Goal: Check status

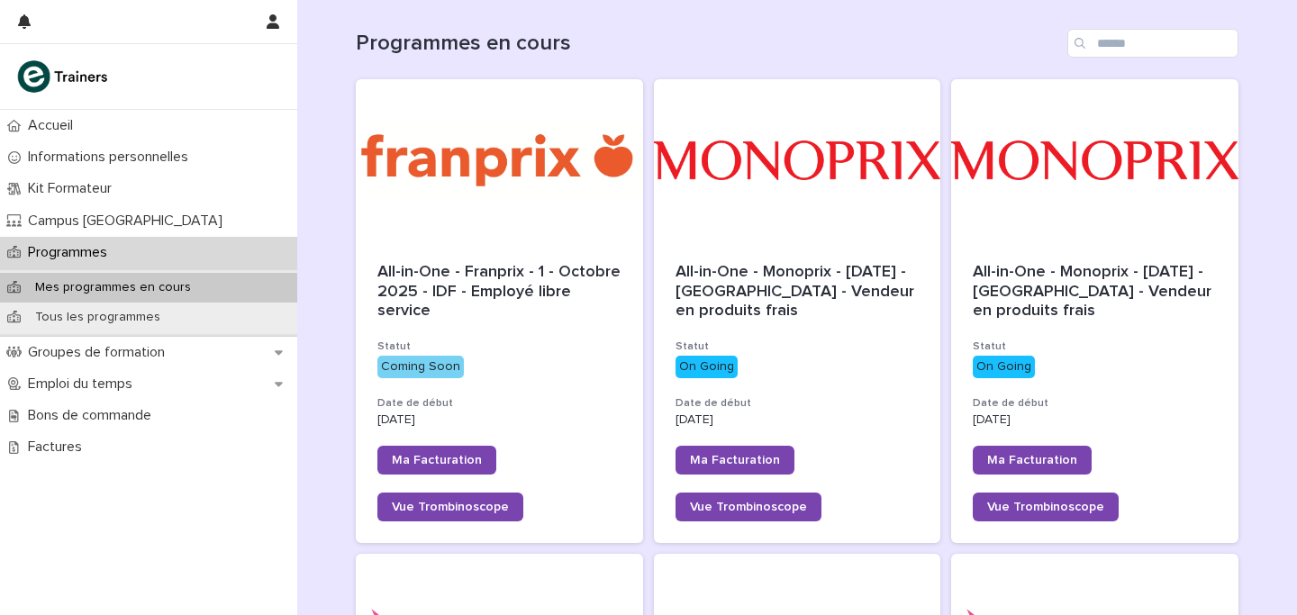
scroll to position [252, 0]
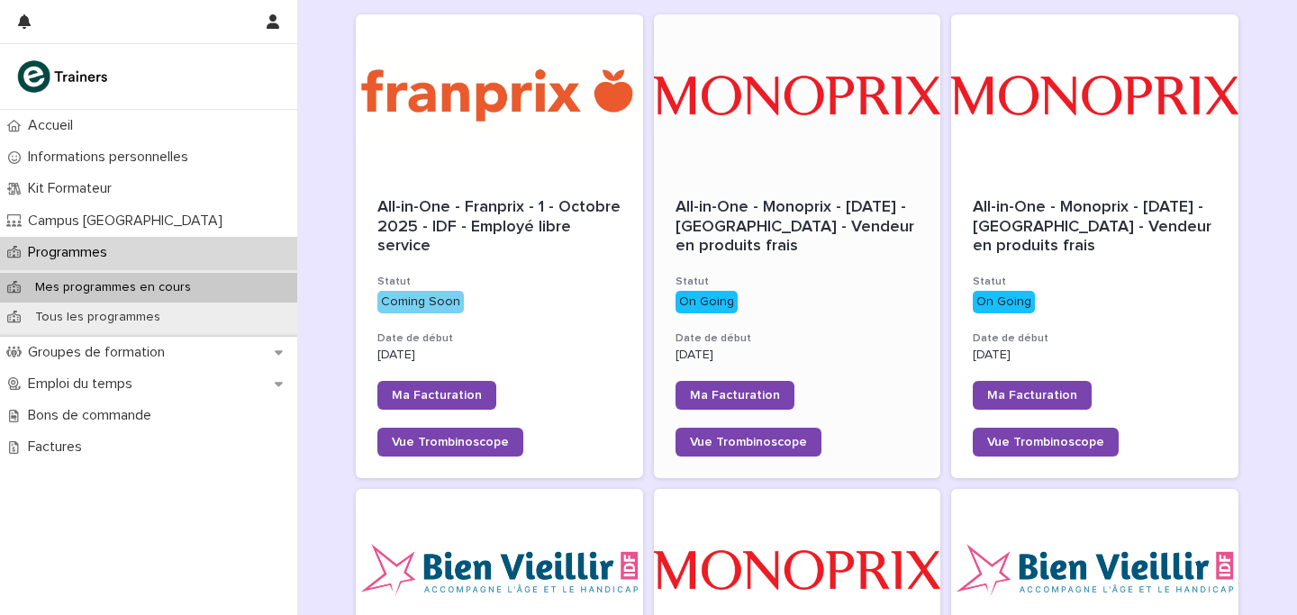
click at [752, 208] on span "All-in-One - Monoprix - 24 - Septembre 2025 - [GEOGRAPHIC_DATA] en produits fra…" at bounding box center [797, 226] width 243 height 55
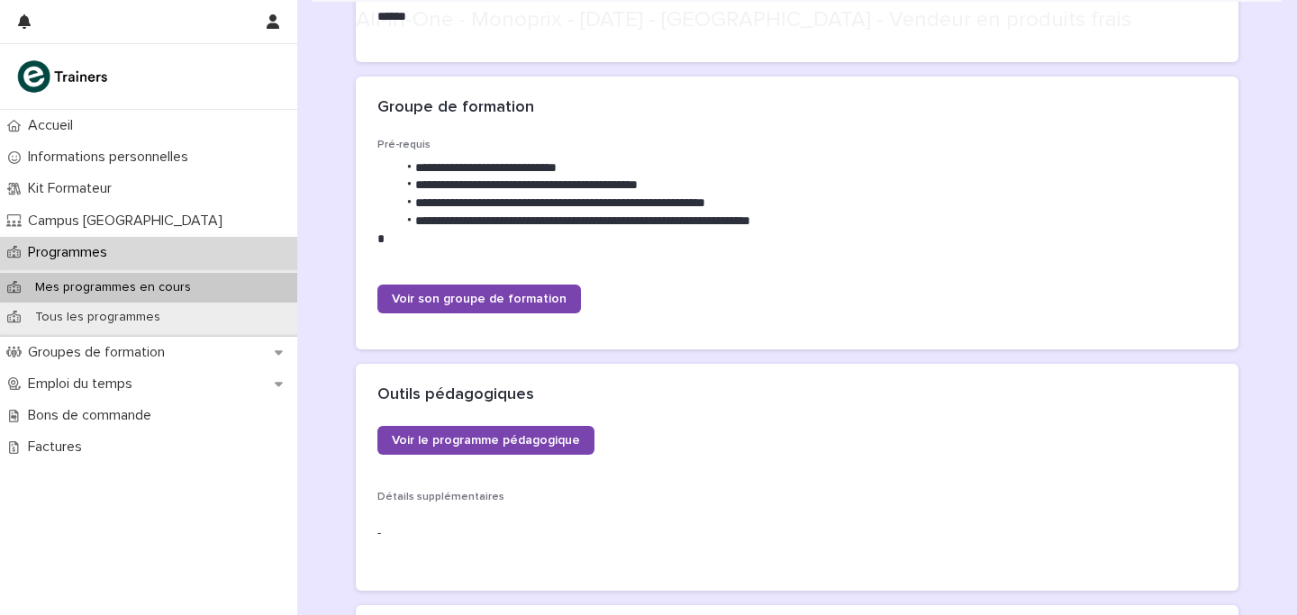
scroll to position [813, 0]
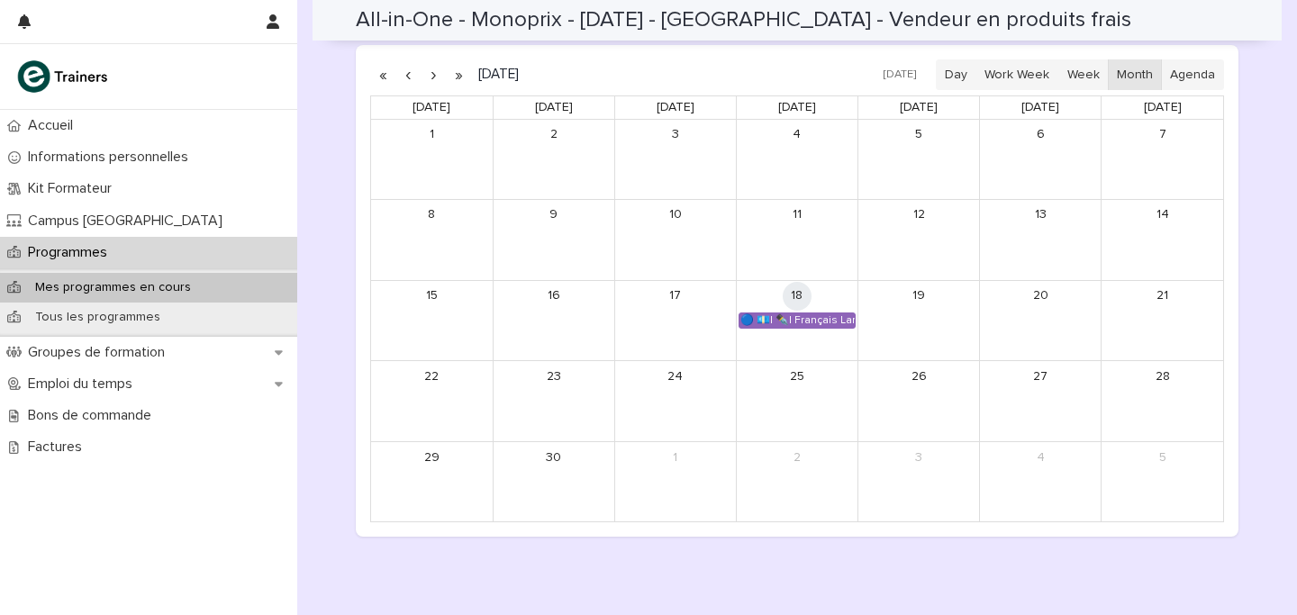
scroll to position [1373, 0]
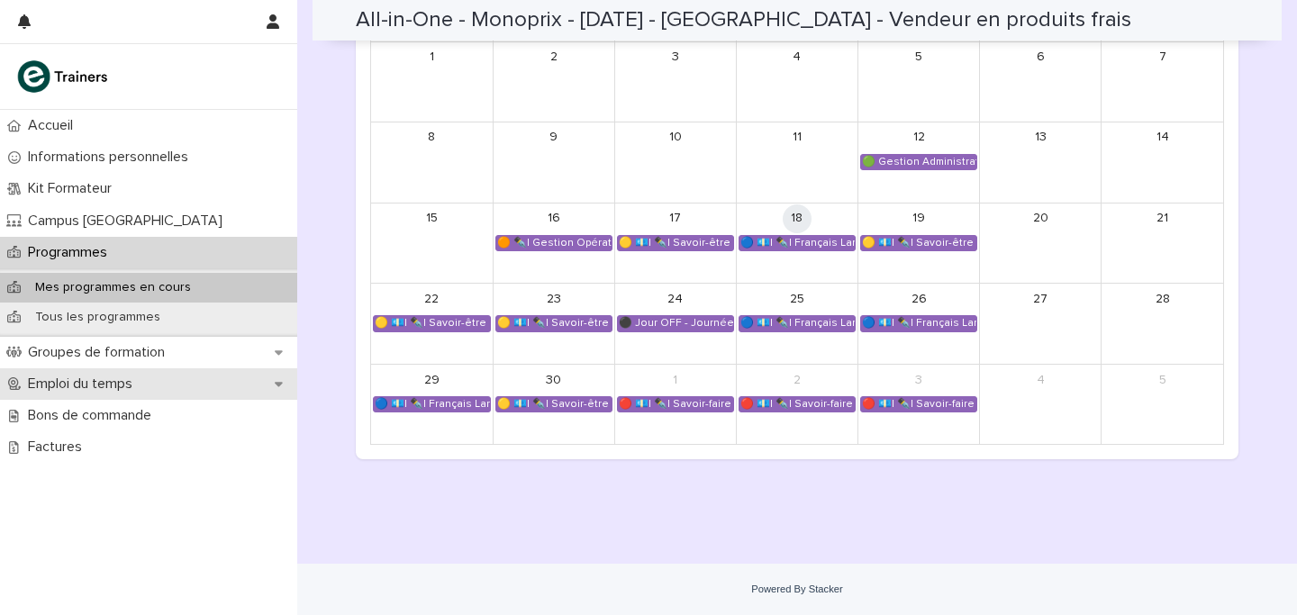
click at [50, 374] on div "Emploi du temps" at bounding box center [148, 384] width 297 height 32
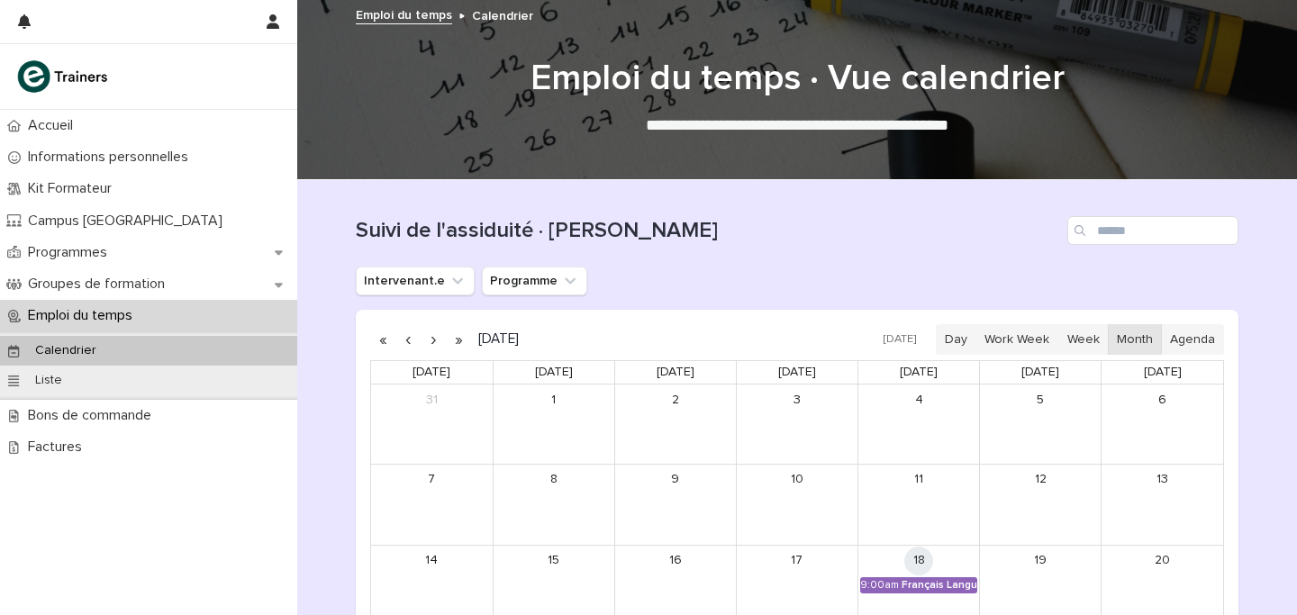
scroll to position [175, 0]
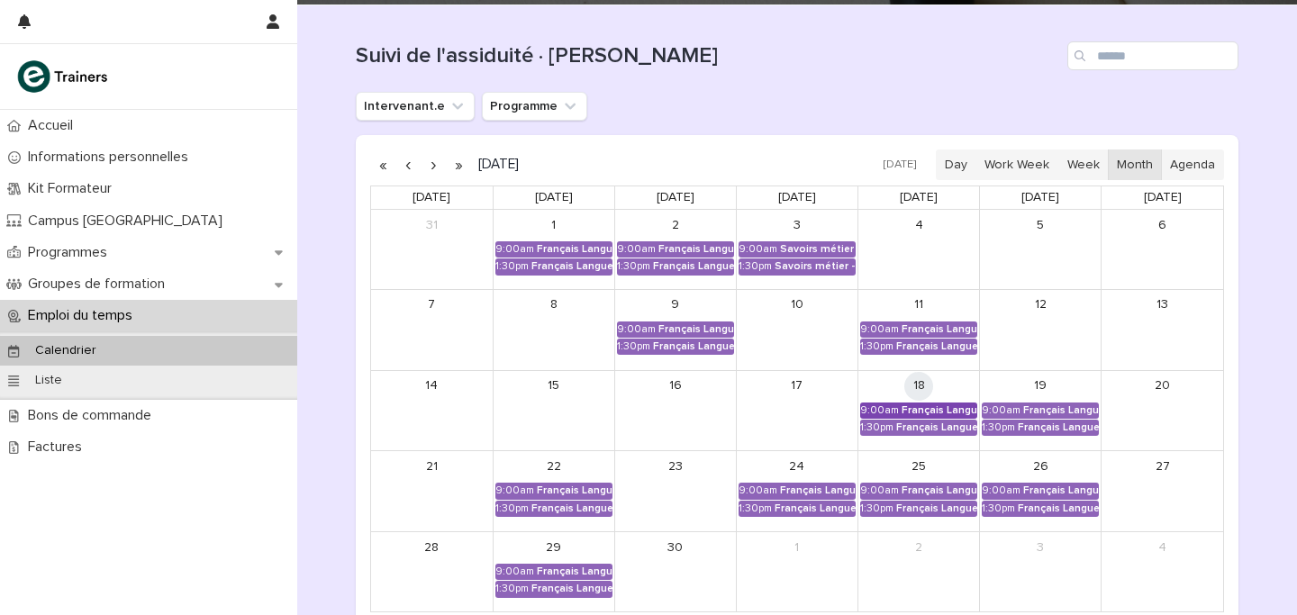
click at [946, 409] on div "Français Langue Professionnel - Valoriser les produits frais et leur origine" at bounding box center [940, 410] width 76 height 13
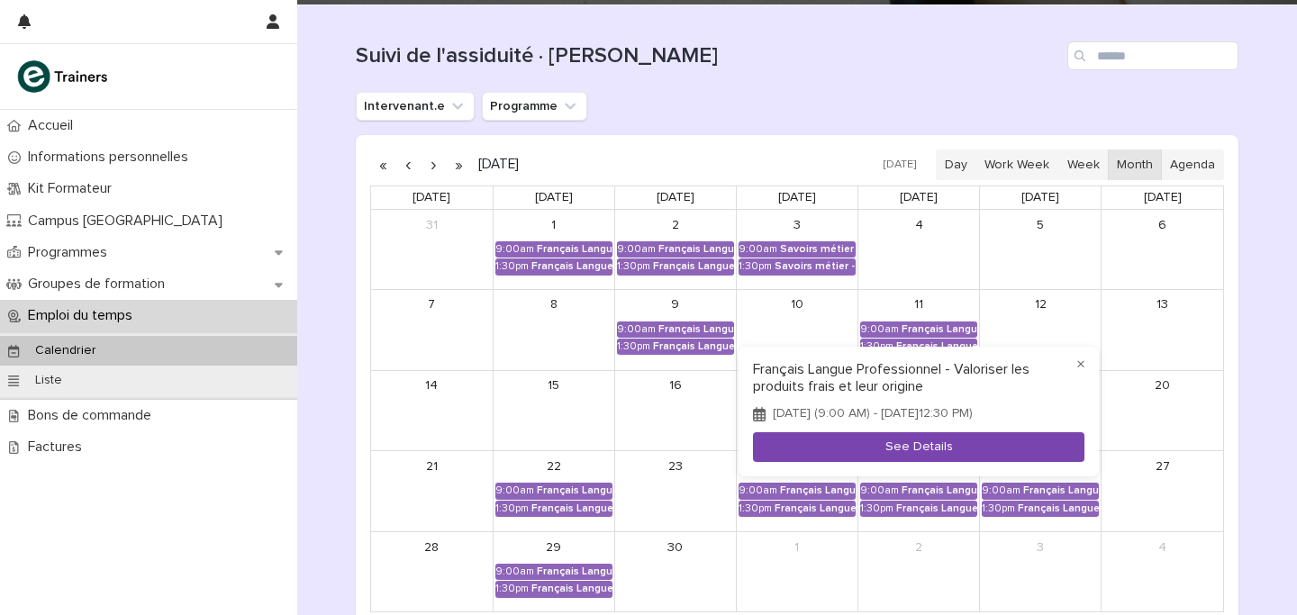
click at [910, 447] on button "See Details" at bounding box center [919, 447] width 332 height 30
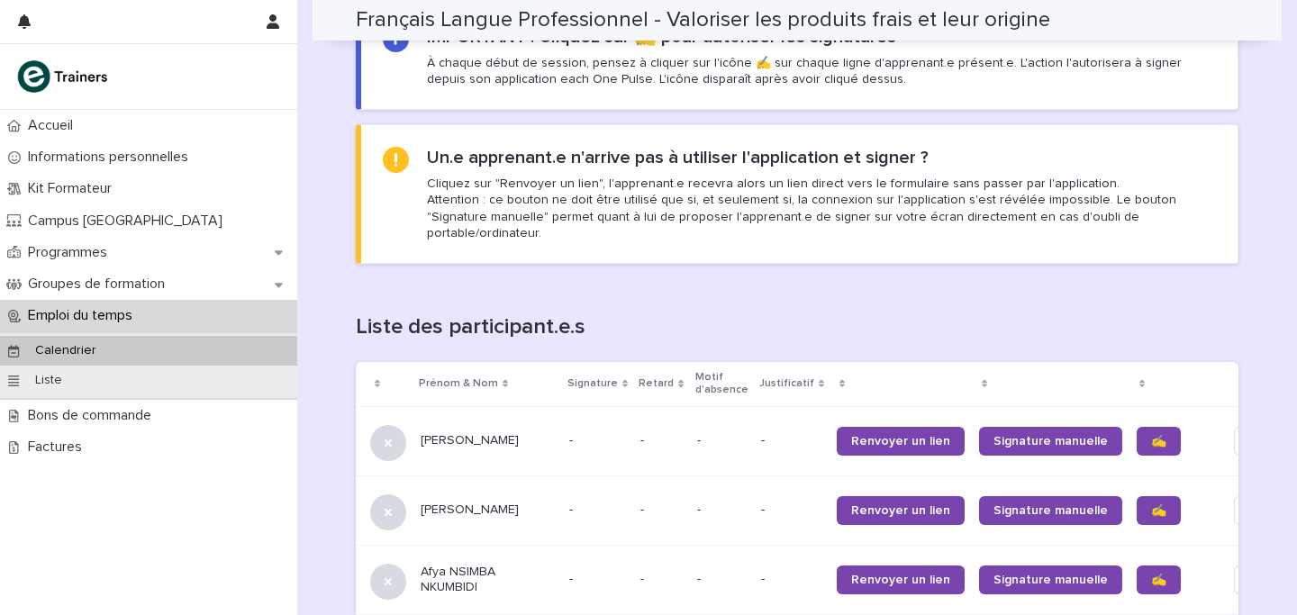
scroll to position [1101, 0]
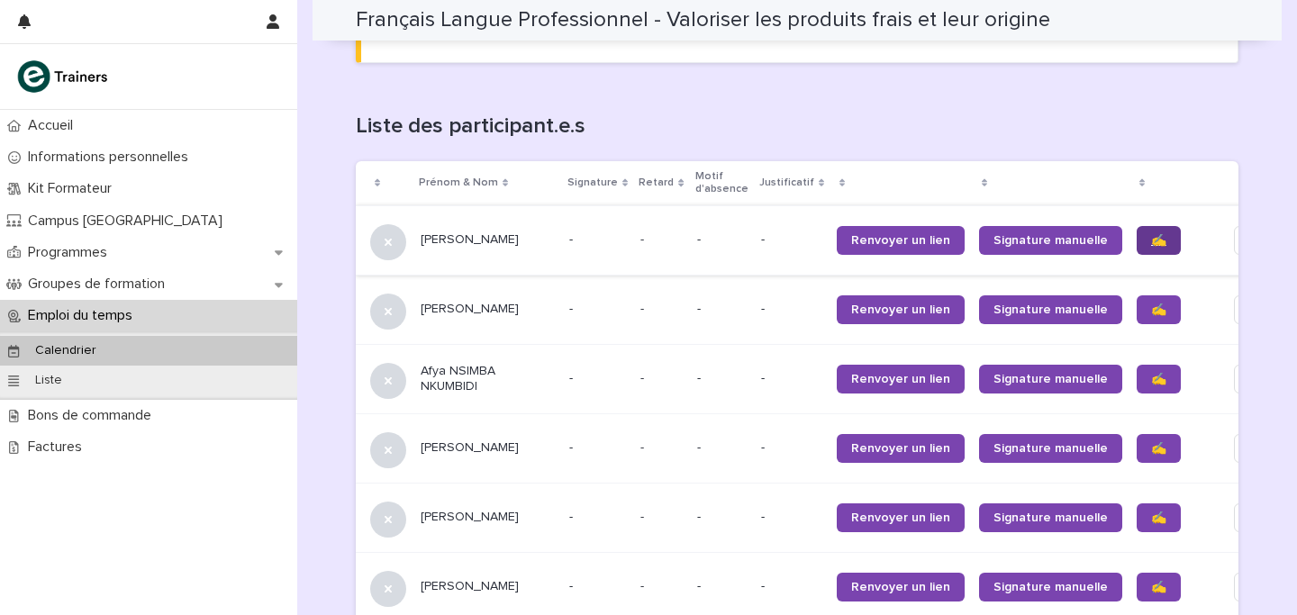
click at [1137, 230] on link "✍️" at bounding box center [1159, 240] width 44 height 29
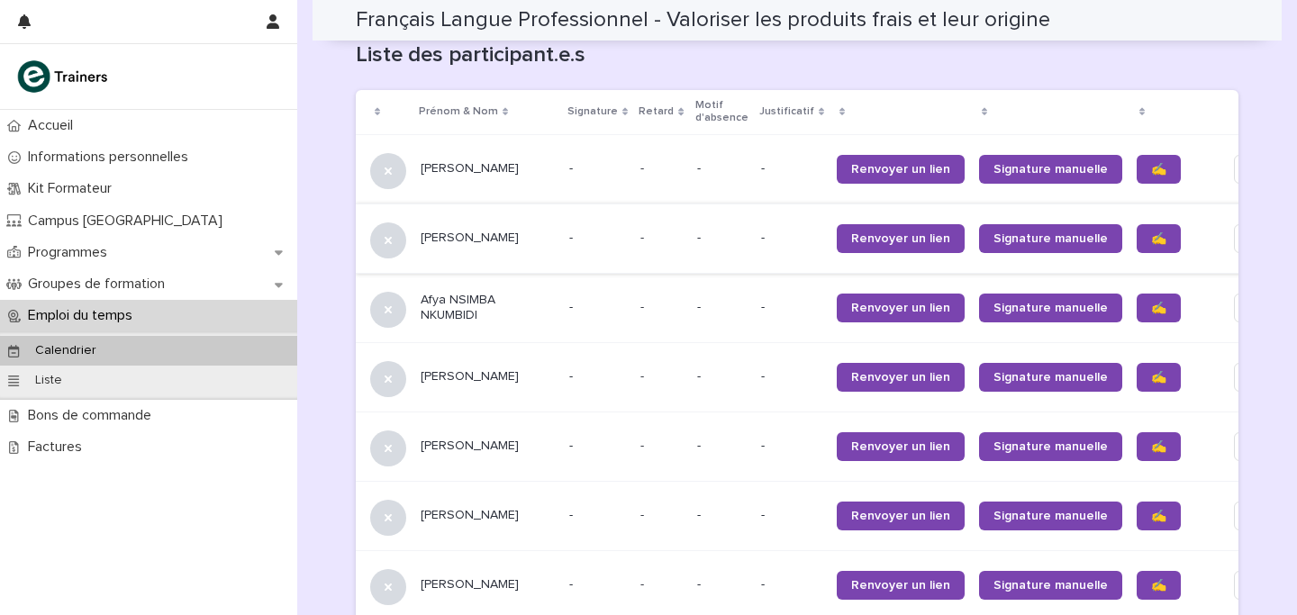
scroll to position [1174, 0]
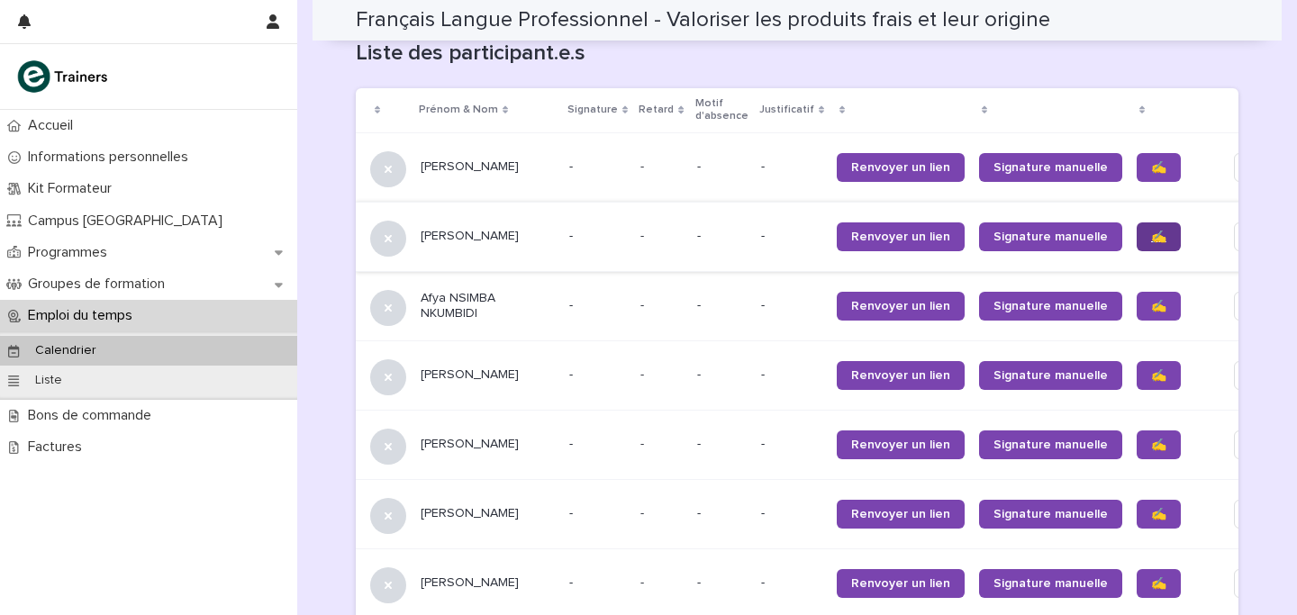
click at [1137, 223] on link "✍️" at bounding box center [1159, 237] width 44 height 29
click at [1151, 300] on span "✍️" at bounding box center [1158, 306] width 15 height 13
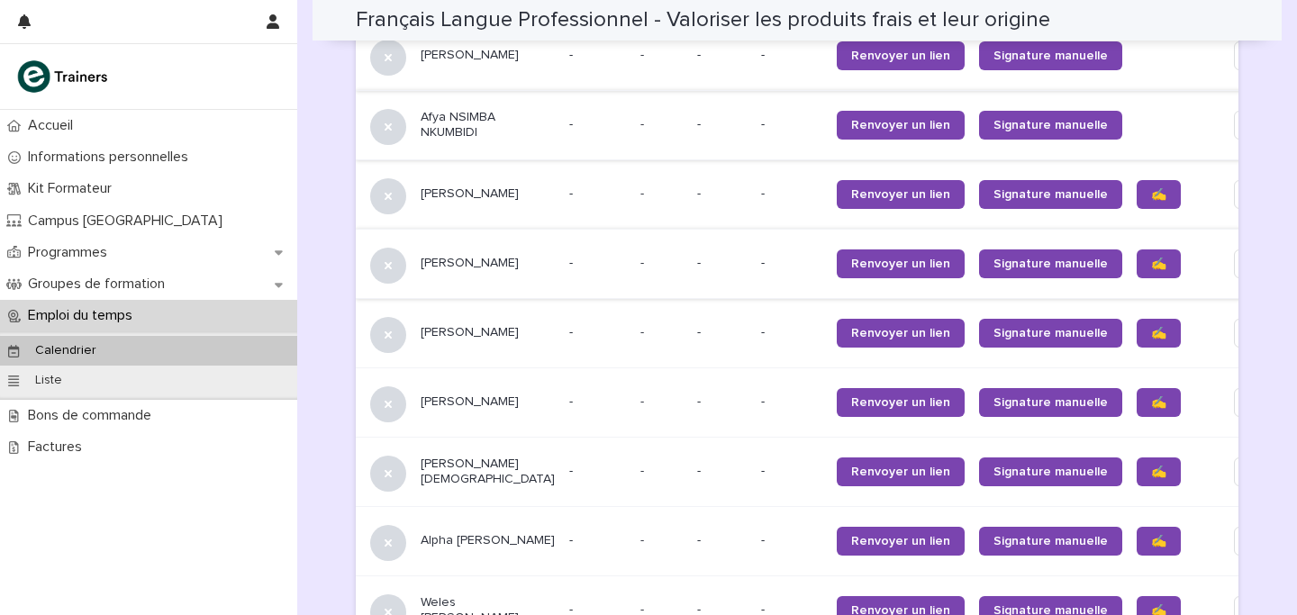
scroll to position [1372, 0]
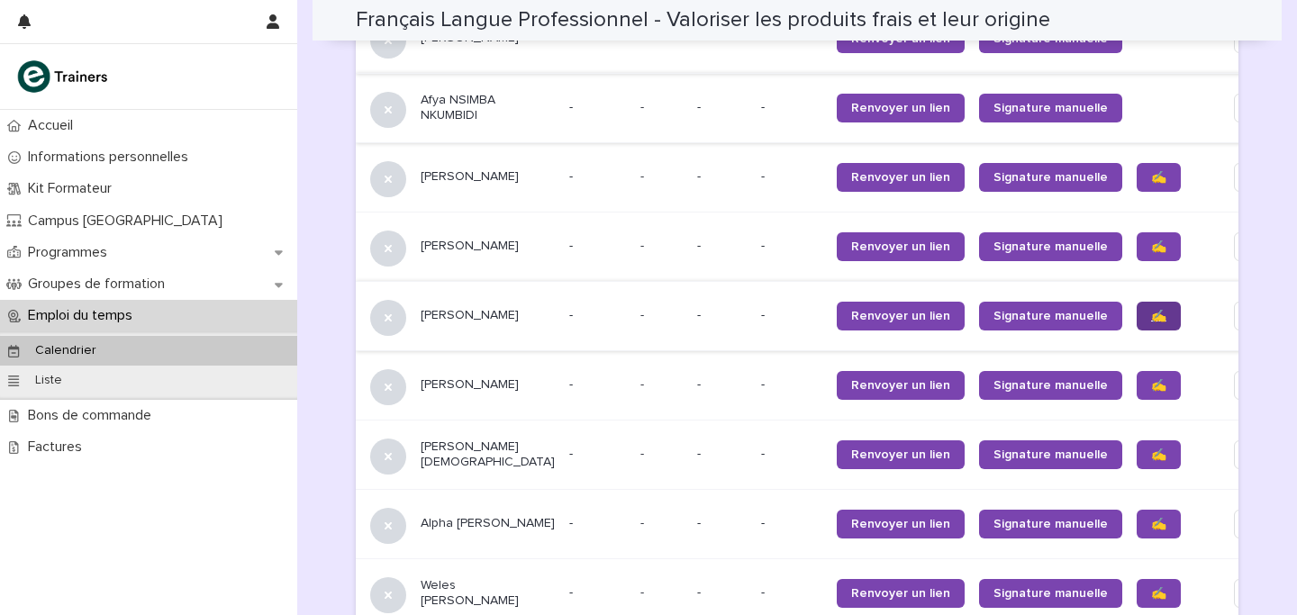
click at [1137, 302] on link "✍️" at bounding box center [1159, 316] width 44 height 29
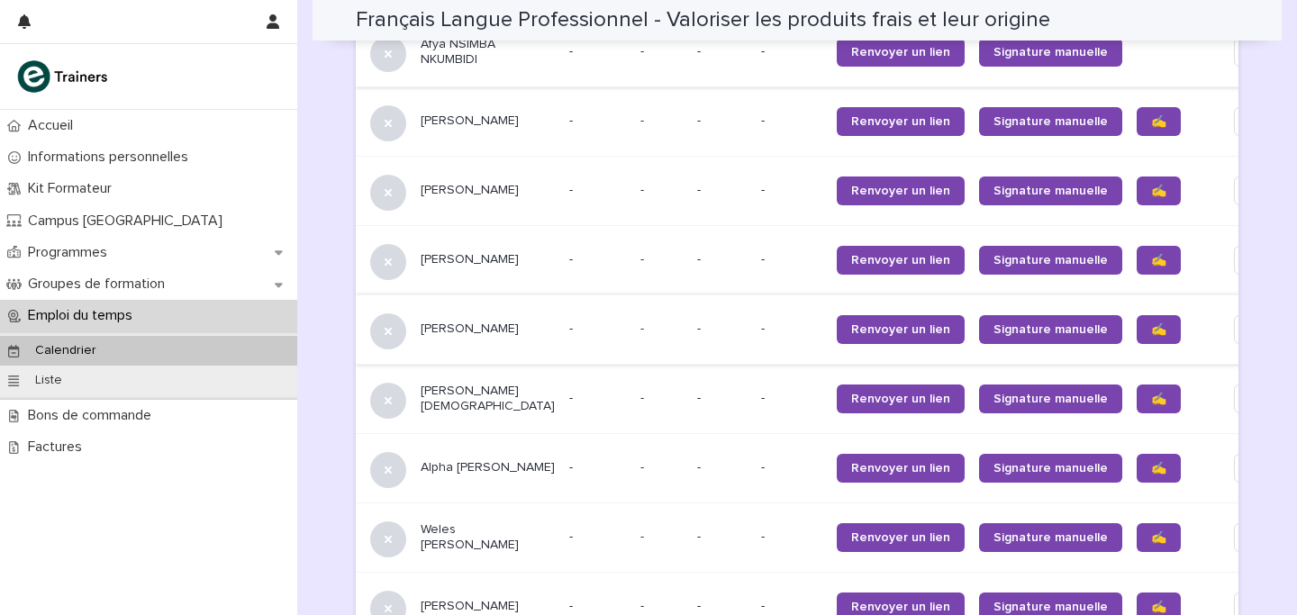
scroll to position [1432, 0]
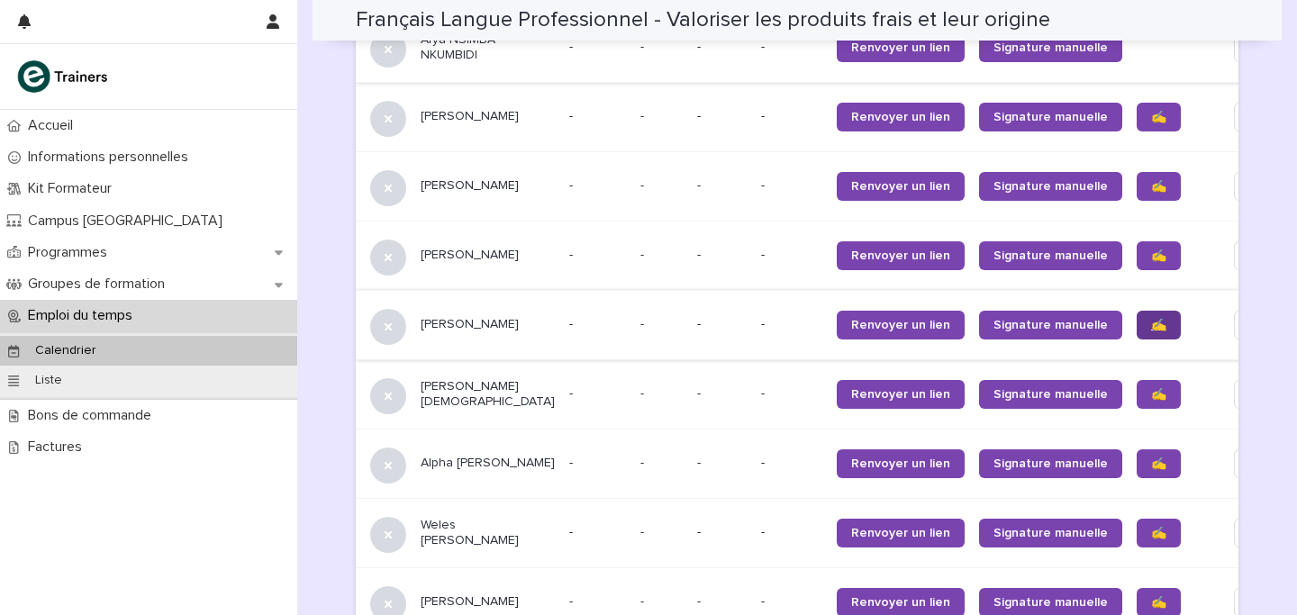
click at [1137, 311] on link "✍️" at bounding box center [1159, 325] width 44 height 29
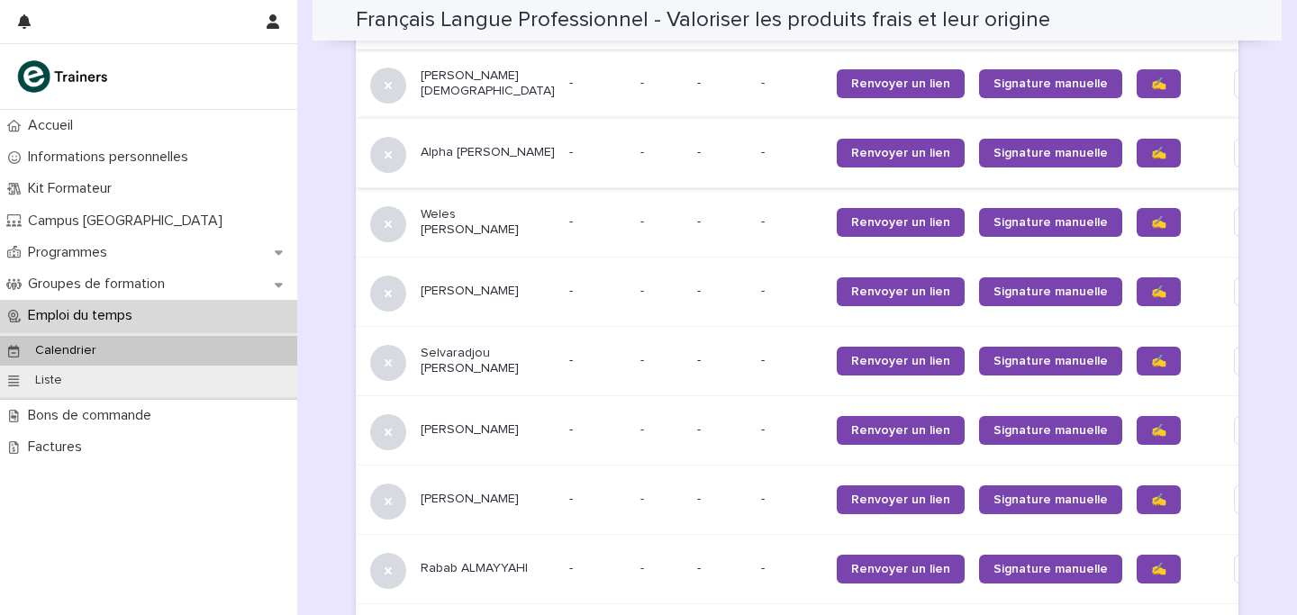
scroll to position [1745, 0]
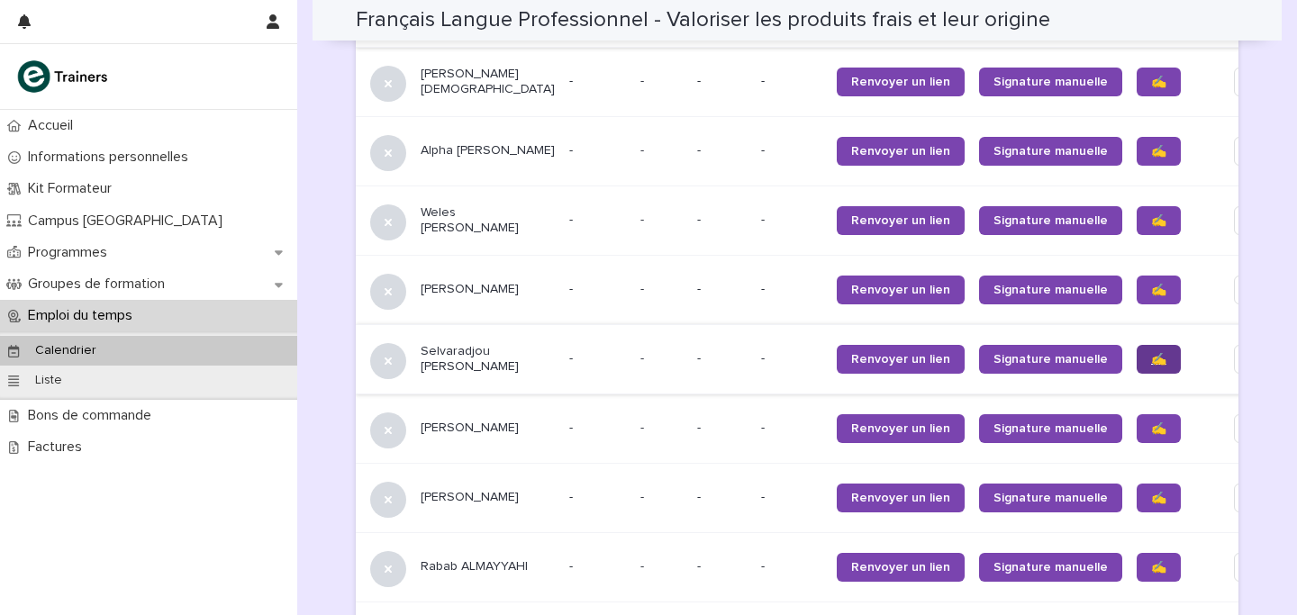
click at [1151, 353] on span "✍️" at bounding box center [1158, 359] width 15 height 13
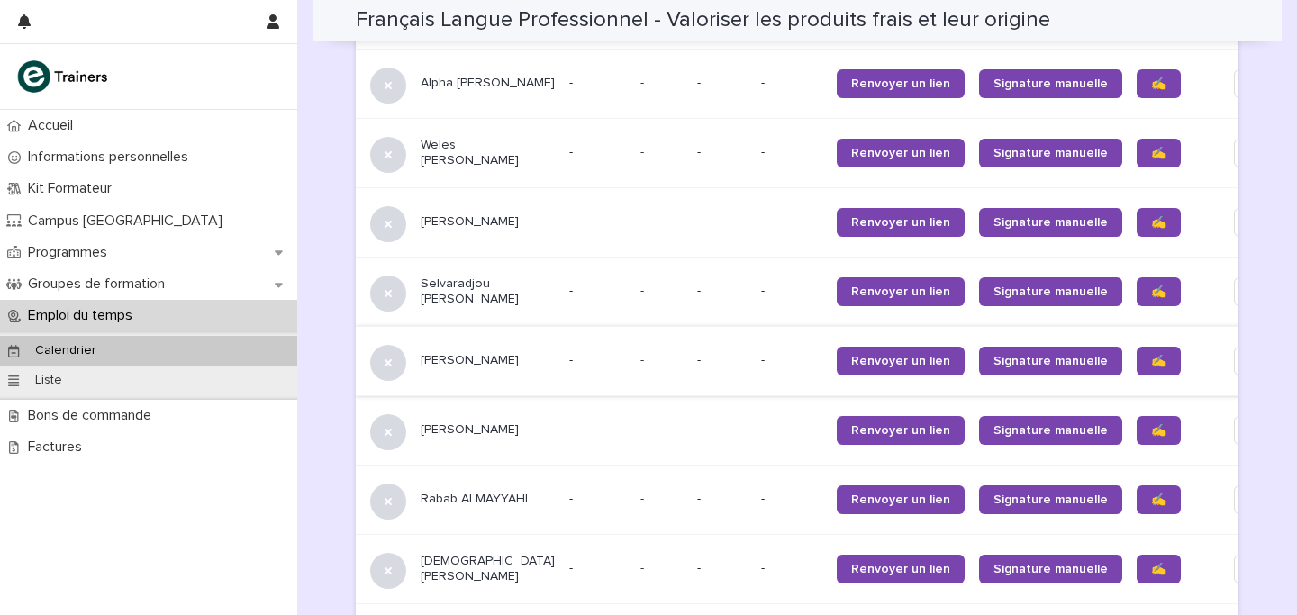
scroll to position [1824, 0]
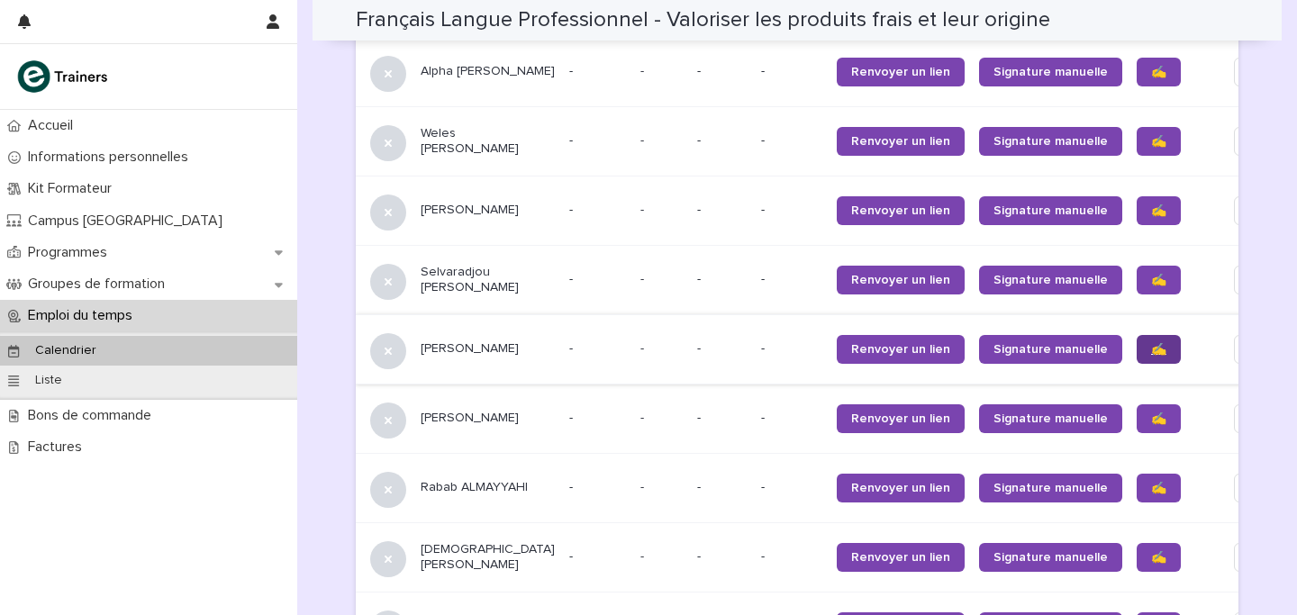
click at [1151, 343] on span "✍️" at bounding box center [1158, 349] width 15 height 13
click at [1137, 404] on link "✍️" at bounding box center [1159, 418] width 44 height 29
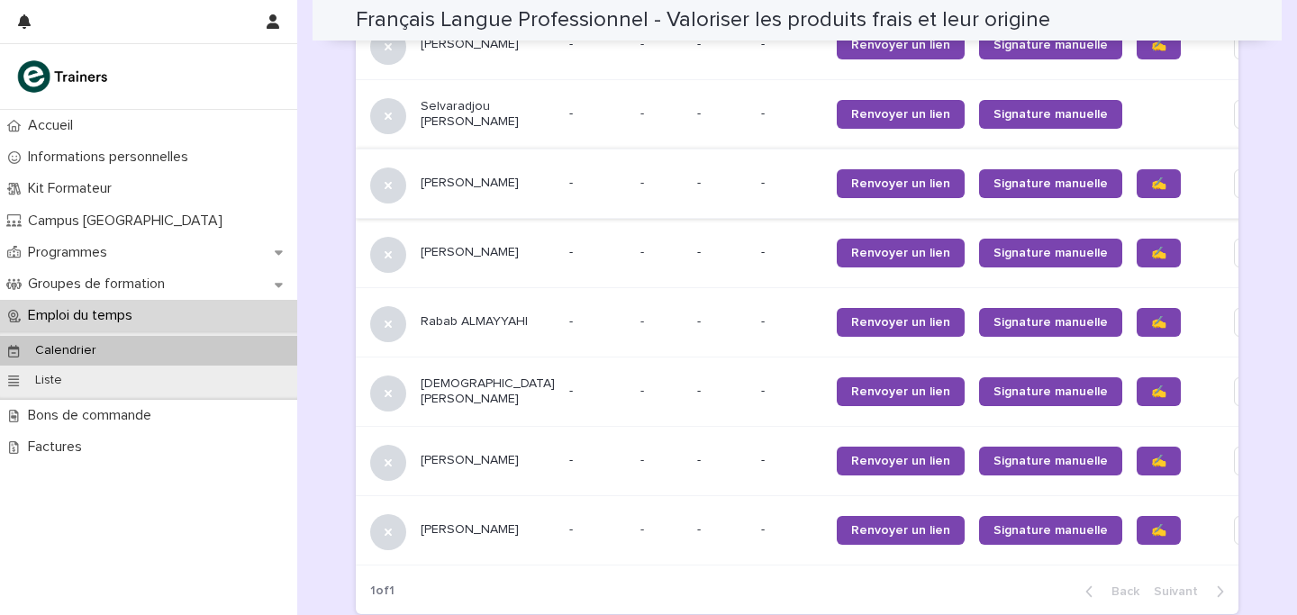
scroll to position [2016, 0]
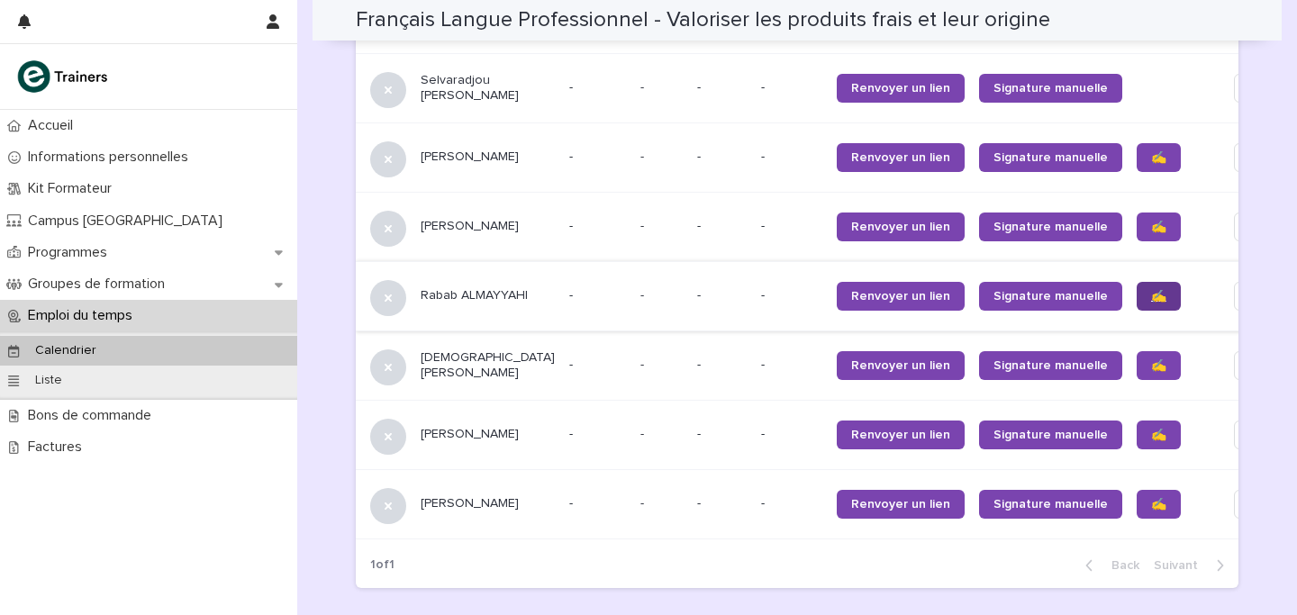
click at [1151, 290] on span "✍️" at bounding box center [1158, 296] width 15 height 13
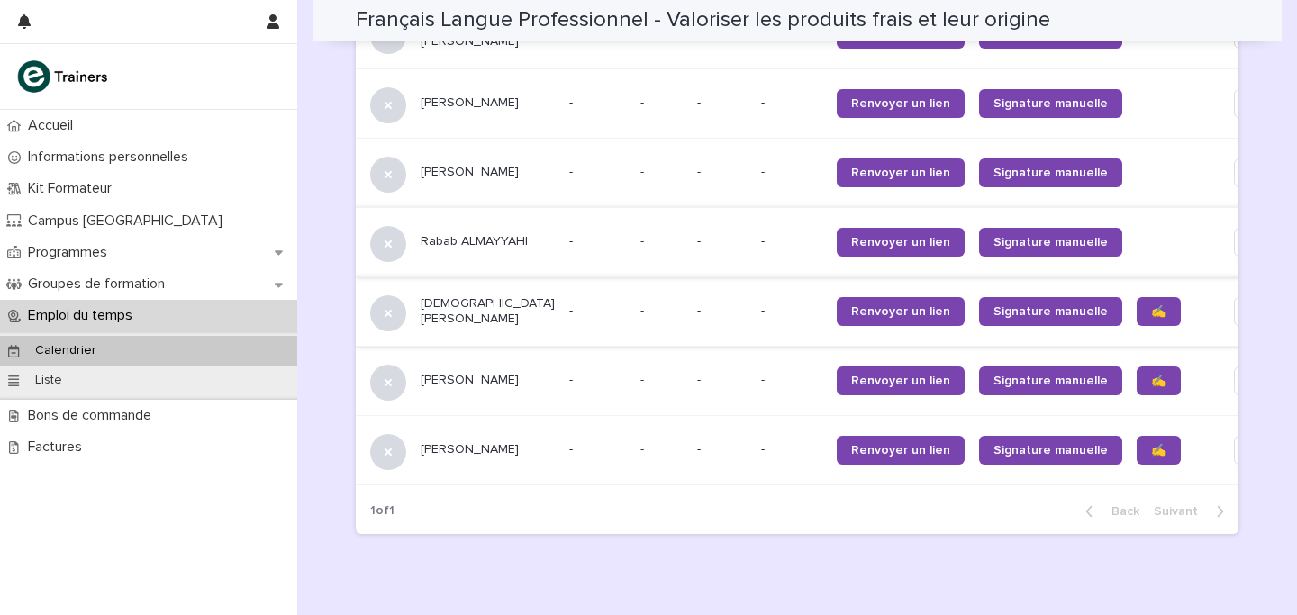
scroll to position [2069, 0]
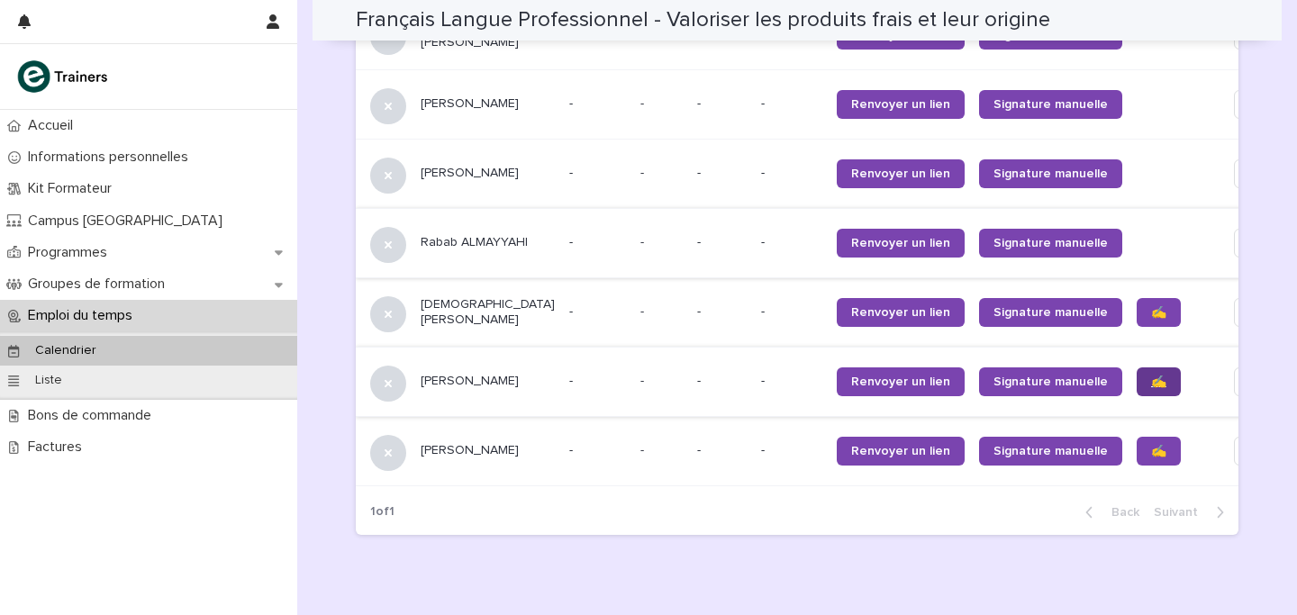
click at [1137, 372] on link "✍️" at bounding box center [1159, 382] width 44 height 29
click at [1137, 448] on link "✍️" at bounding box center [1159, 451] width 44 height 29
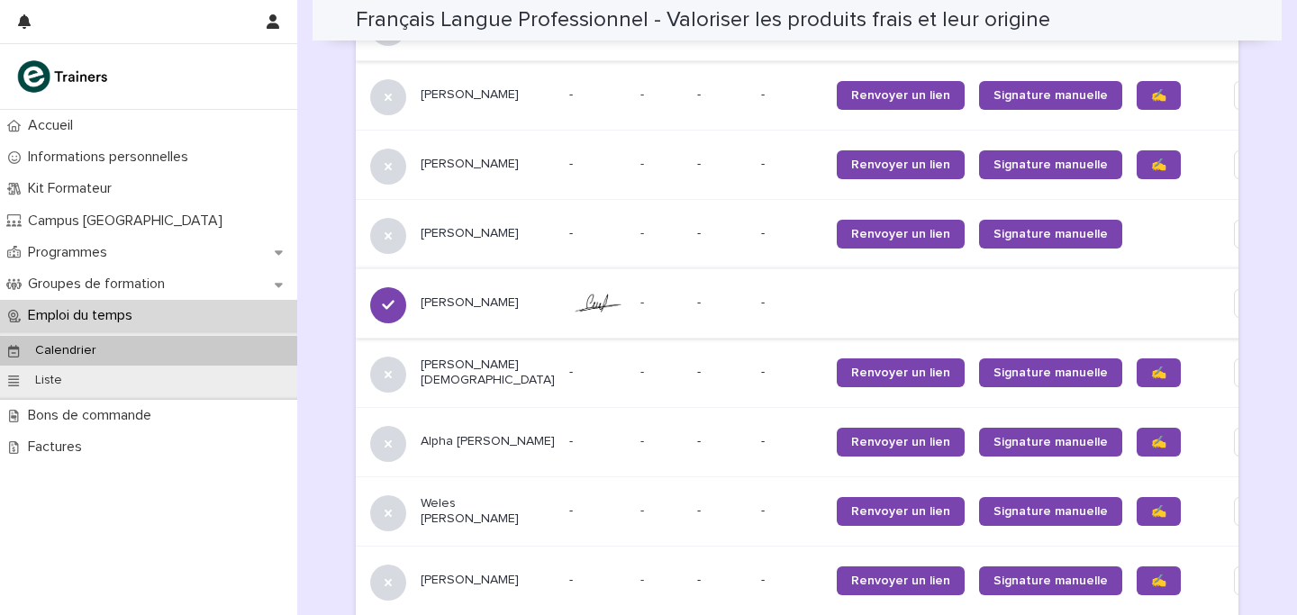
scroll to position [1472, 0]
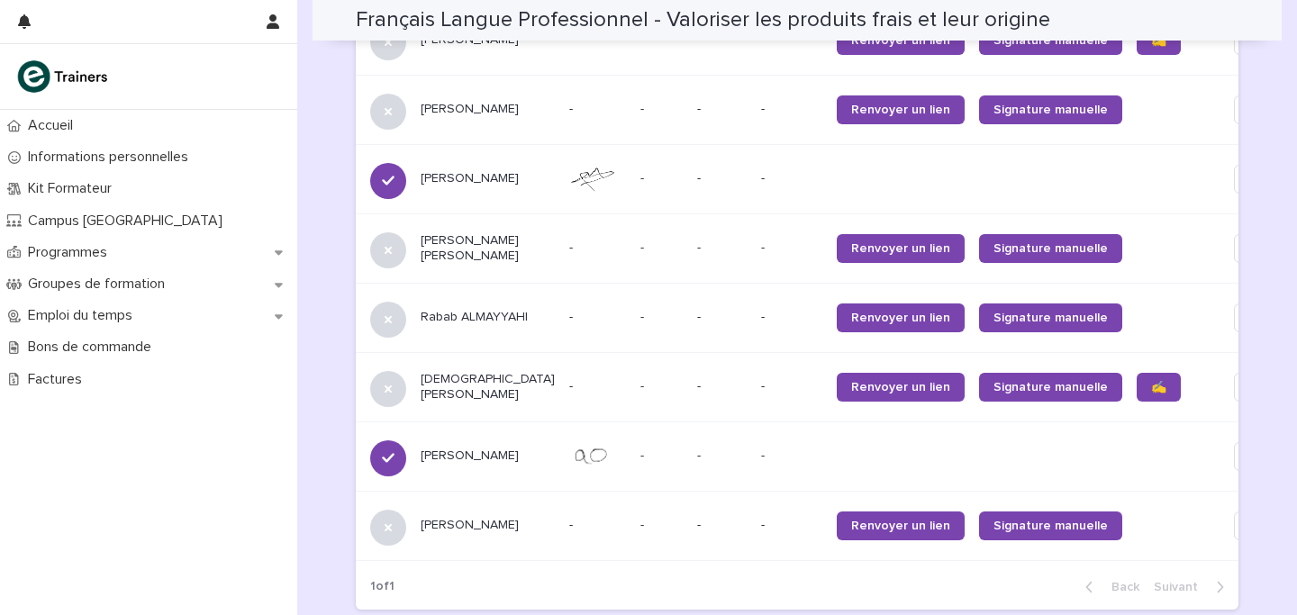
scroll to position [2058, 0]
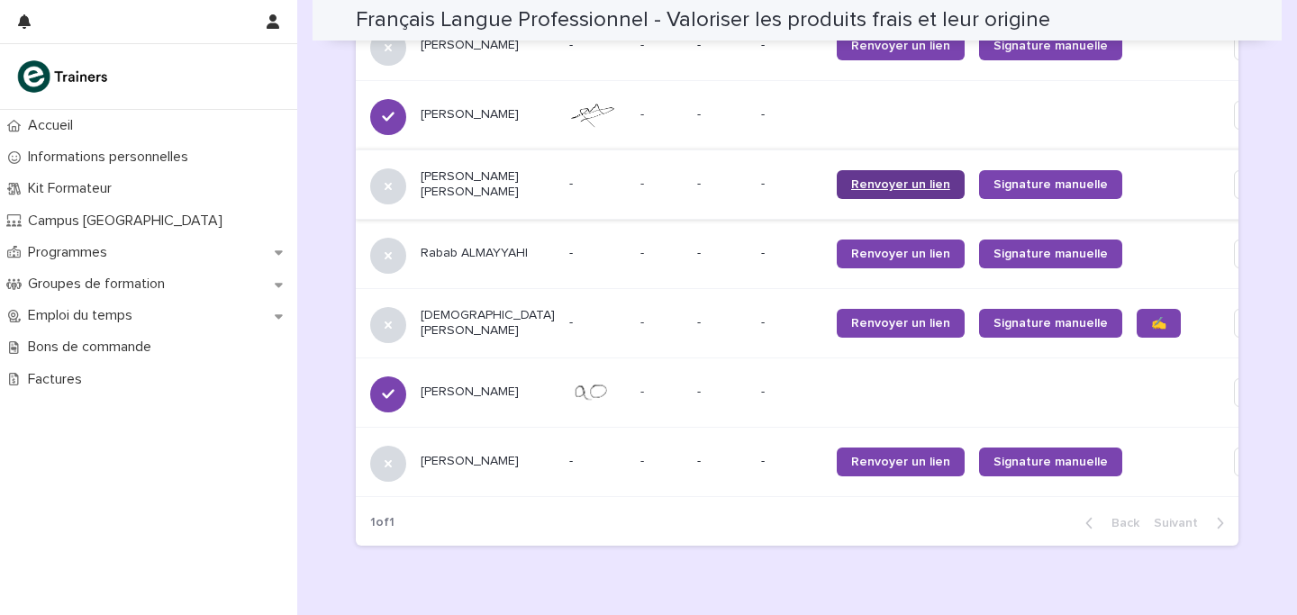
click at [837, 170] on link "Renvoyer un lien" at bounding box center [901, 184] width 128 height 29
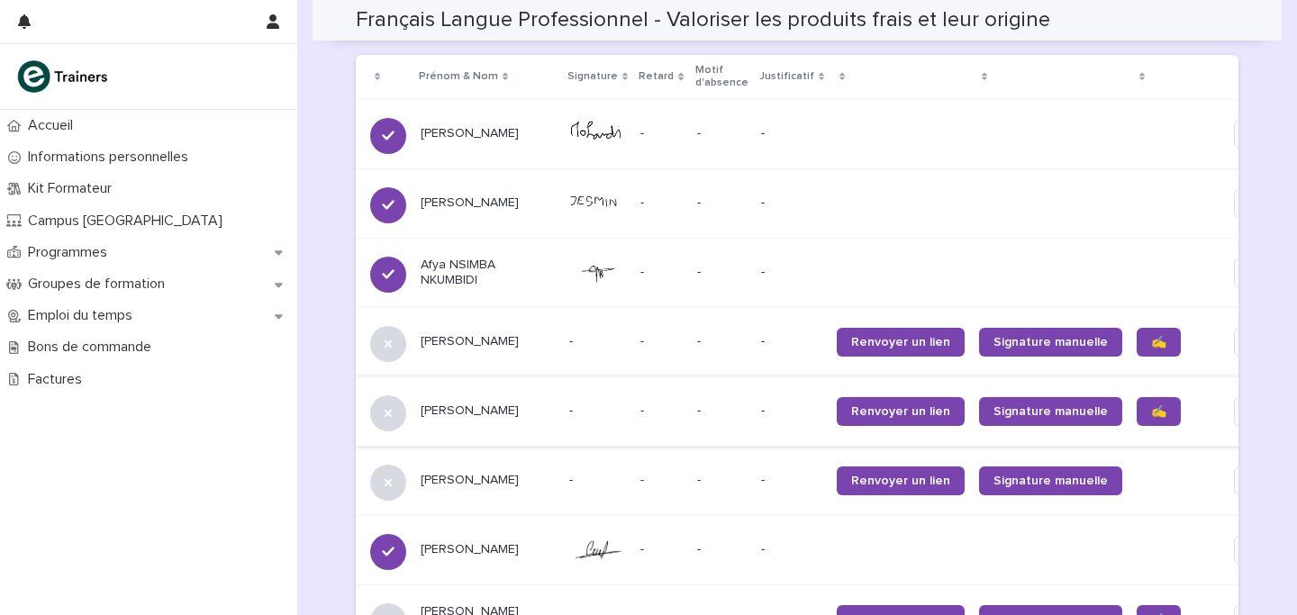
scroll to position [1425, 0]
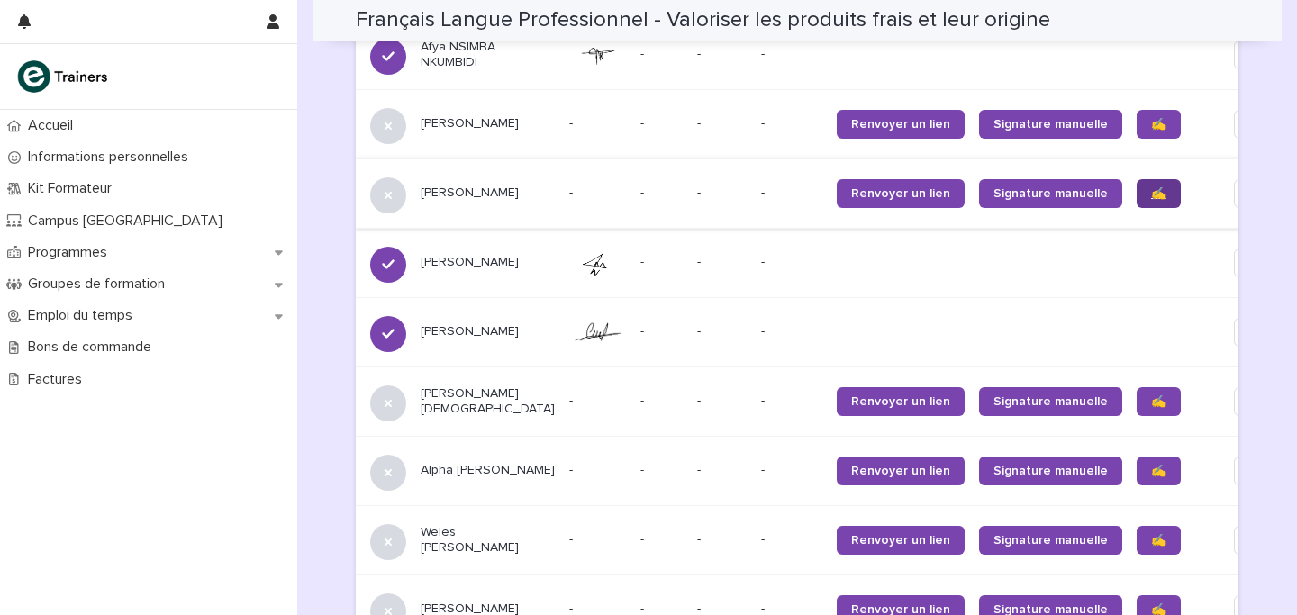
click at [1151, 187] on span "✍️" at bounding box center [1158, 193] width 15 height 13
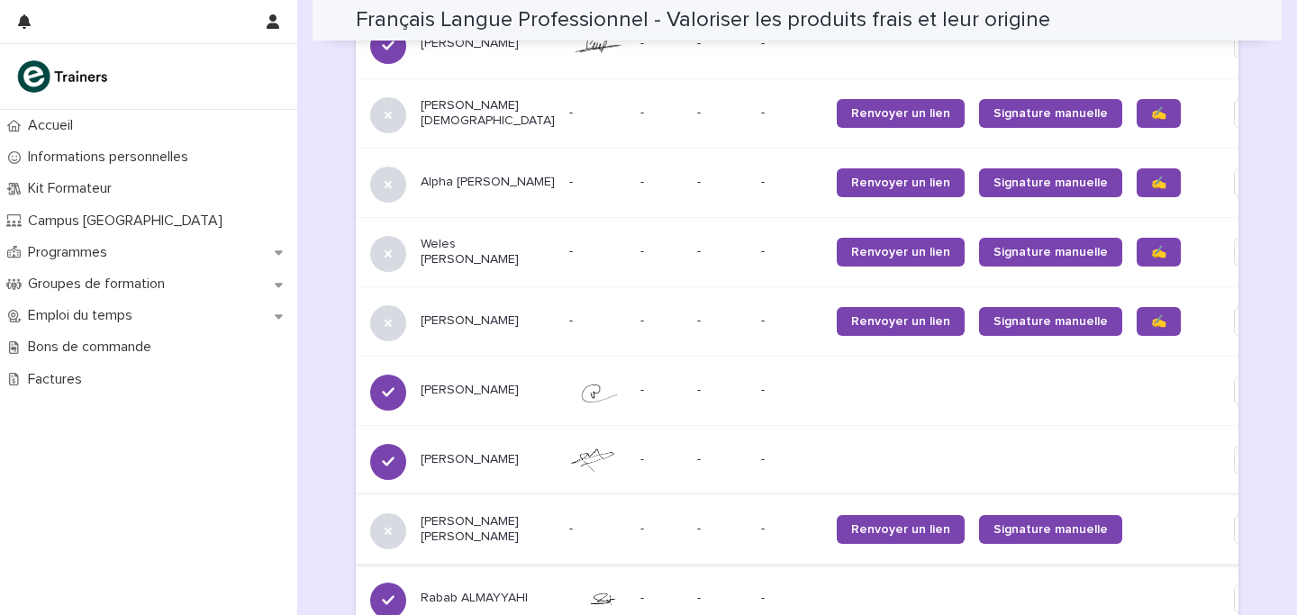
scroll to position [1650, 0]
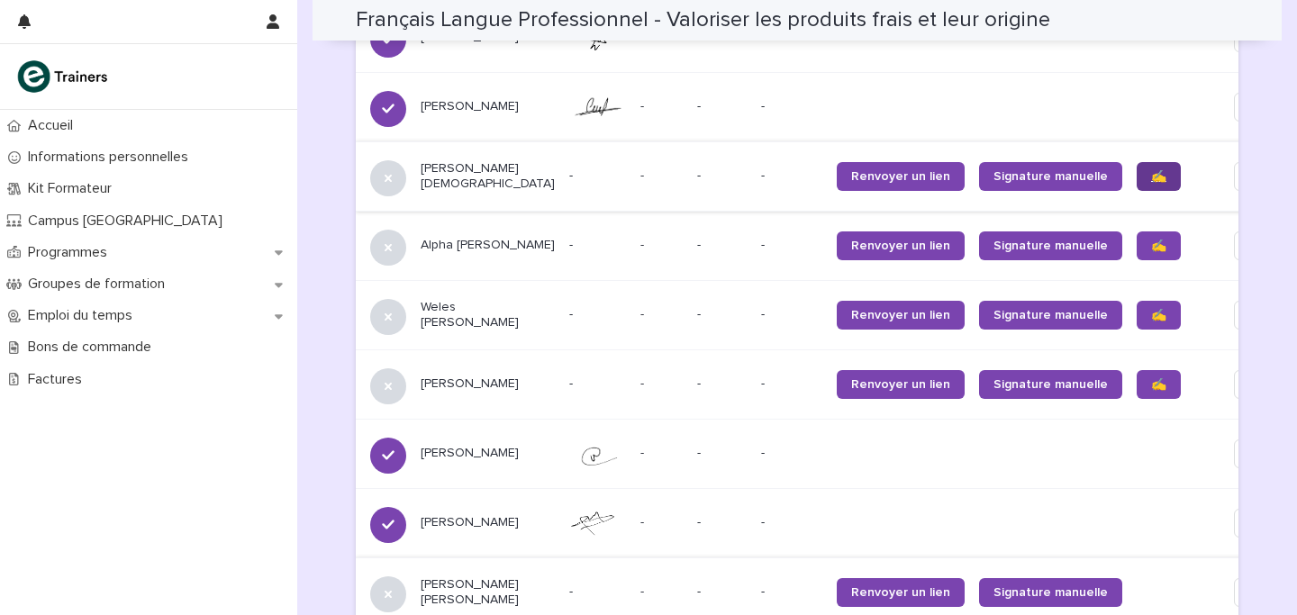
click at [1137, 162] on link "✍️" at bounding box center [1159, 176] width 44 height 29
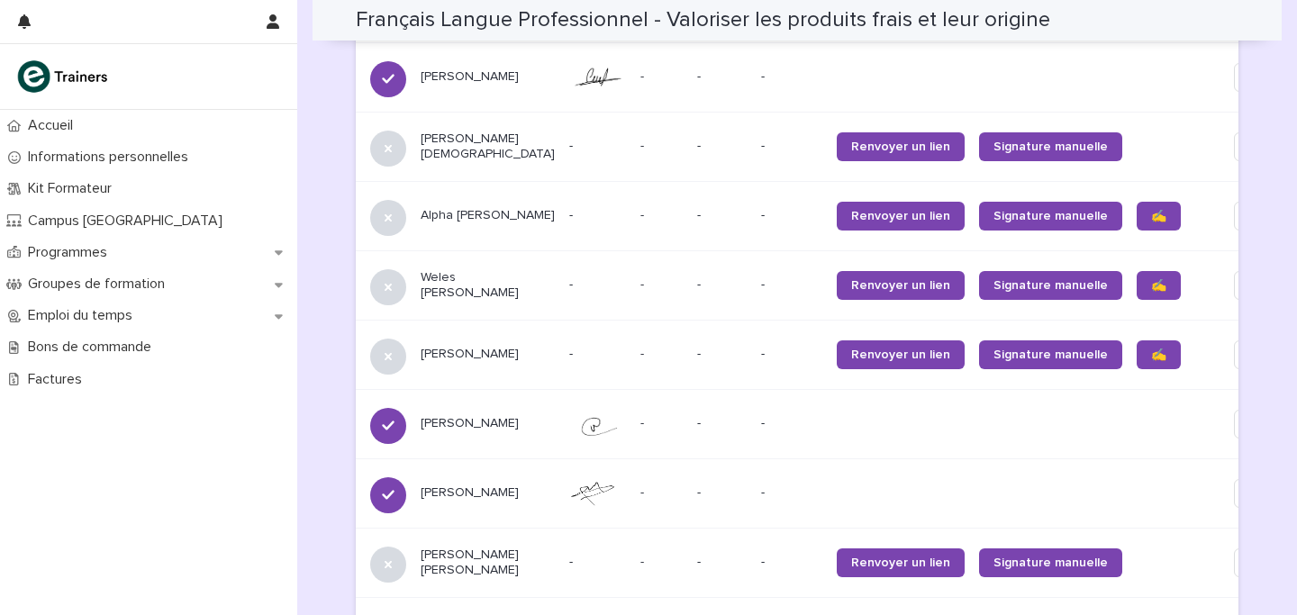
scroll to position [1739, 0]
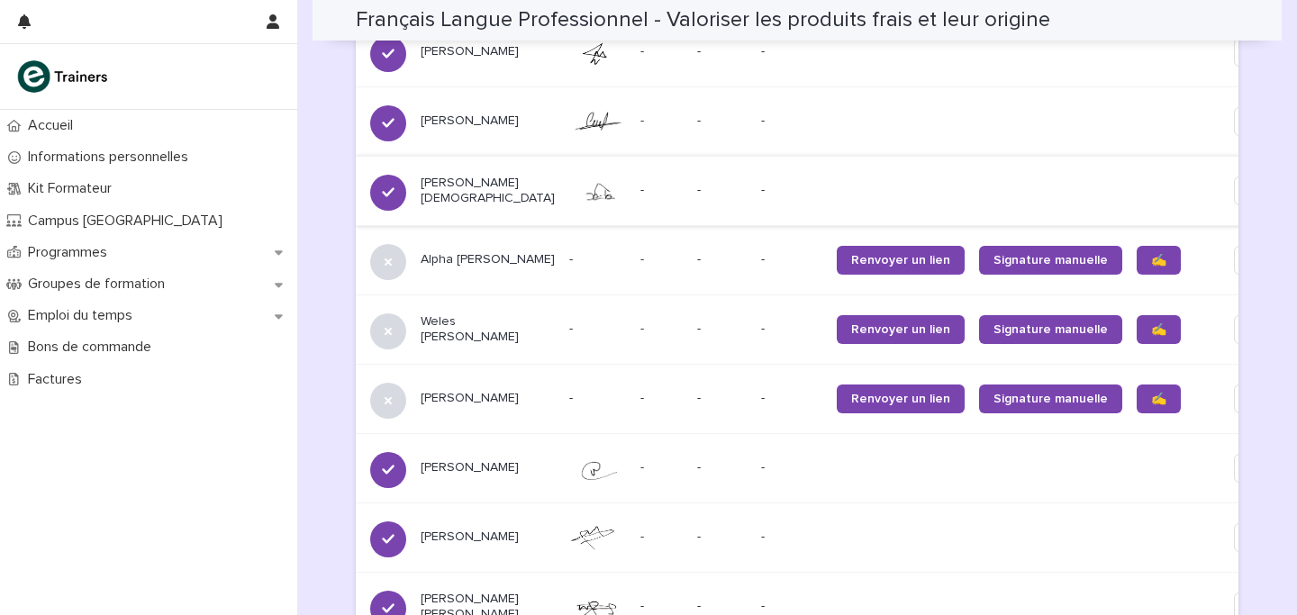
scroll to position [1637, 0]
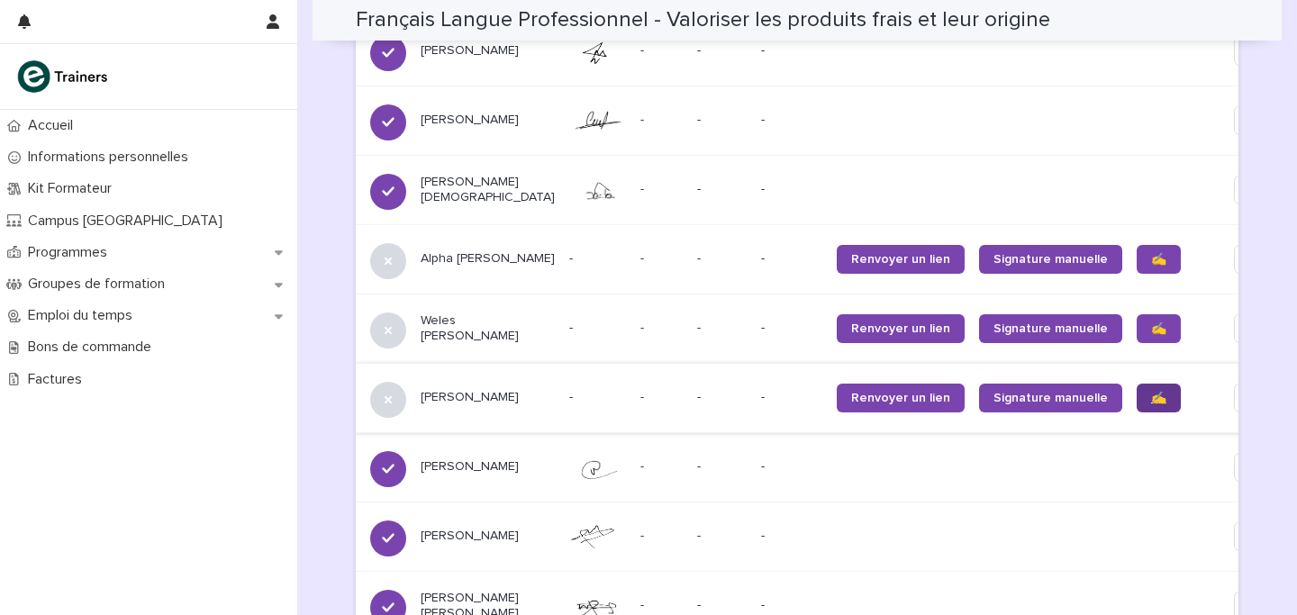
click at [1137, 384] on link "✍️" at bounding box center [1159, 398] width 44 height 29
